Goal: Subscribe to service/newsletter

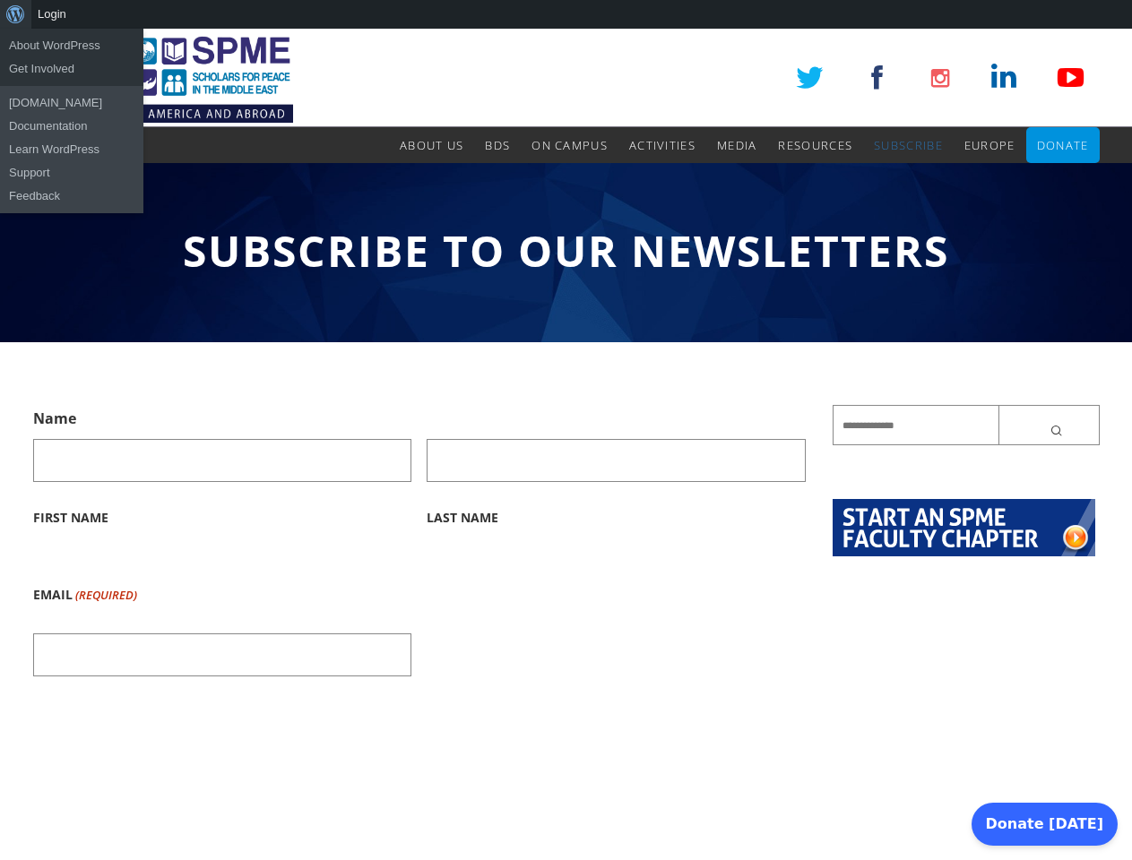
click at [565, 14] on div "About WordPress About WordPress Get Involved [DOMAIN_NAME] Documentation Learn …" at bounding box center [566, 14] width 1132 height 29
click at [565, 444] on input "Last Name" at bounding box center [616, 460] width 379 height 43
